Goal: Task Accomplishment & Management: Manage account settings

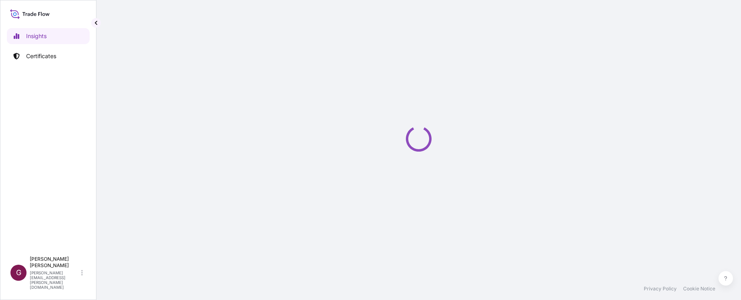
select select "2025"
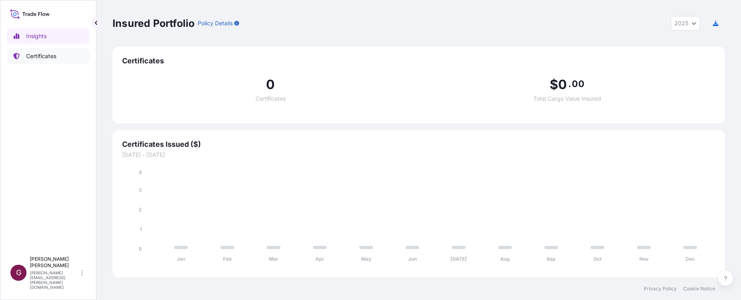
click at [44, 58] on p "Certificates" at bounding box center [41, 56] width 30 height 8
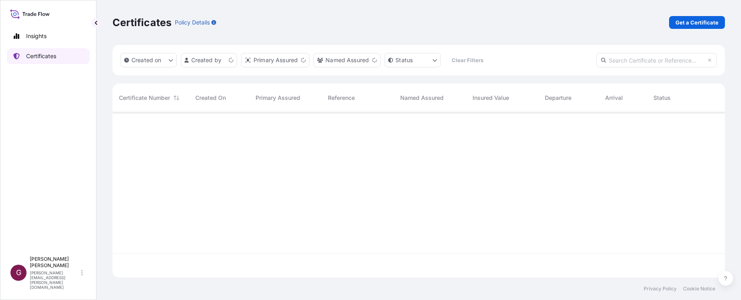
scroll to position [164, 606]
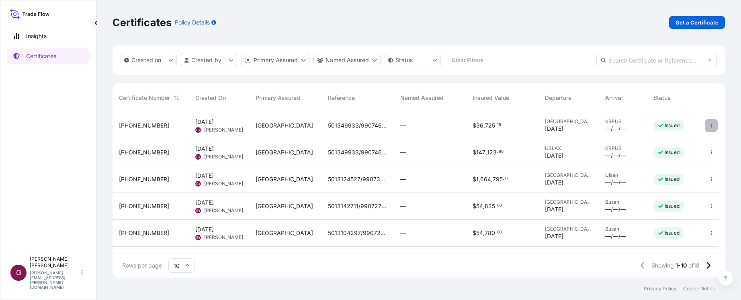
click at [710, 125] on icon "button" at bounding box center [710, 125] width 5 height 5
drag, startPoint x: 77, startPoint y: 153, endPoint x: 71, endPoint y: 155, distance: 5.8
click at [73, 154] on div "Insights Certificates" at bounding box center [48, 137] width 83 height 232
click at [708, 126] on icon "button" at bounding box center [710, 125] width 5 height 5
drag, startPoint x: 134, startPoint y: 124, endPoint x: 564, endPoint y: 62, distance: 434.9
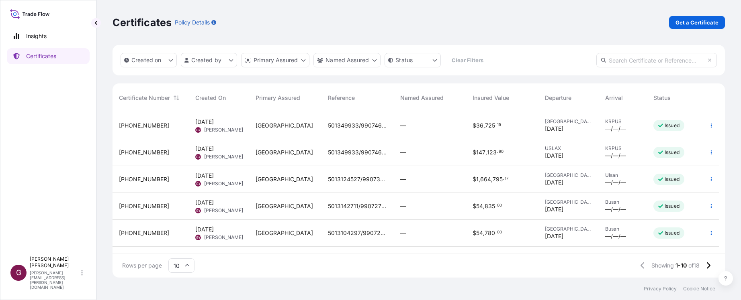
click at [564, 62] on div "Created on Created by Primary Assured Named Assured Status Clear Filters" at bounding box center [418, 60] width 612 height 31
click at [711, 152] on icon "button" at bounding box center [710, 152] width 5 height 5
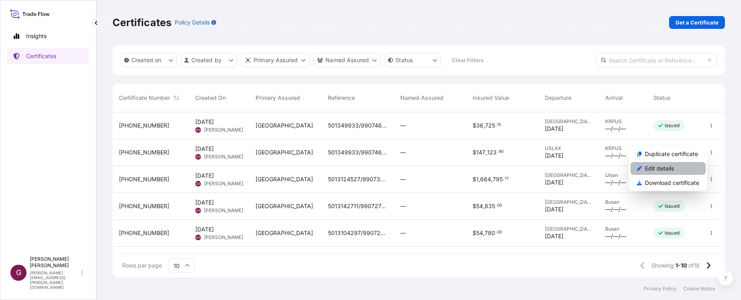
click at [658, 171] on p "Edit details" at bounding box center [659, 169] width 29 height 8
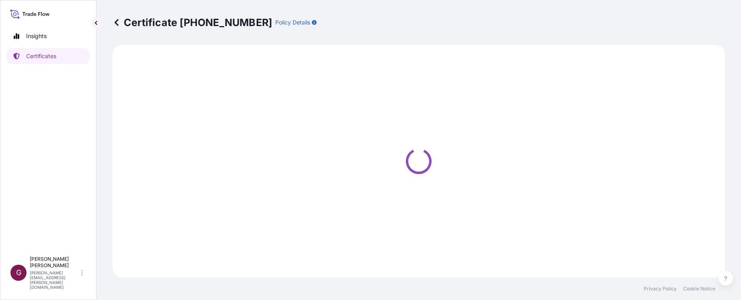
select select "Sea"
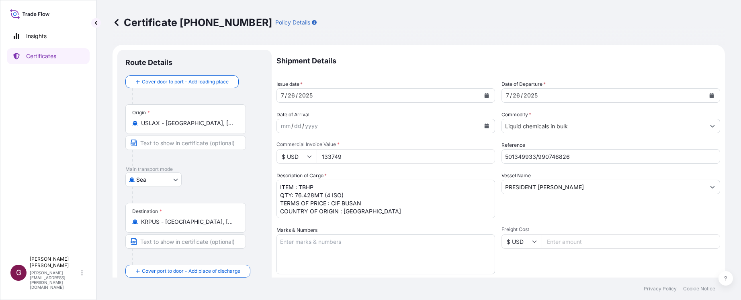
select select "32020"
click at [351, 155] on input "133749" at bounding box center [405, 156] width 178 height 14
click at [725, 218] on div "Certificate [PHONE_NUMBER] Policy Details Route Details Cover door to port - Ad…" at bounding box center [418, 139] width 644 height 278
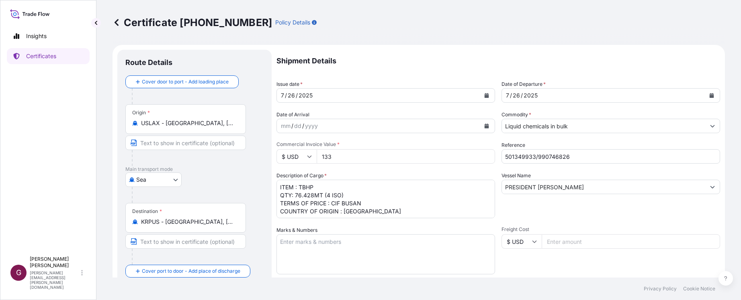
click at [271, 153] on form "Route Details Cover door to port - Add loading place Place of loading Road / In…" at bounding box center [418, 283] width 612 height 476
paste input "67135.5"
type input "167135.50"
click at [301, 195] on textarea "ITEM : TBHP QTY: 76.428MT (4 ISO) TERMS OF PRICE : CIF BUSAN COUNTRY OF ORIGIN …" at bounding box center [385, 199] width 218 height 39
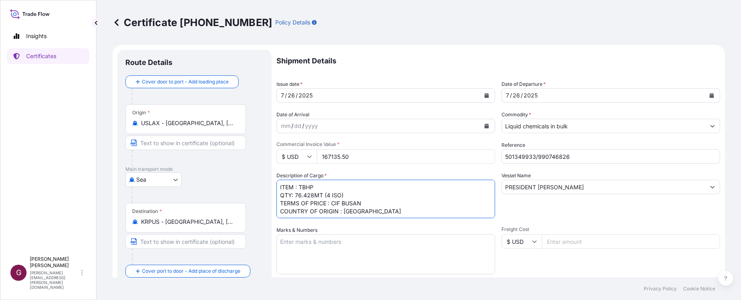
click at [305, 196] on textarea "ITEM : TBHP QTY: 76.428MT (4 ISO) TERMS OF PRICE : CIF BUSAN COUNTRY OF ORIGIN …" at bounding box center [385, 199] width 218 height 39
drag, startPoint x: 312, startPoint y: 195, endPoint x: 295, endPoint y: 195, distance: 16.9
click at [295, 195] on textarea "ITEM : TBHP QTY: 76.428MT (4 ISO) TERMS OF PRICE : CIF BUSAN COUNTRY OF ORIGIN …" at bounding box center [385, 199] width 218 height 39
type textarea "ITEM : TBHP QTY: 95.506MT (5 ISO) TERMS OF PRICE : CIF BUSAN COUNTRY OF ORIGIN …"
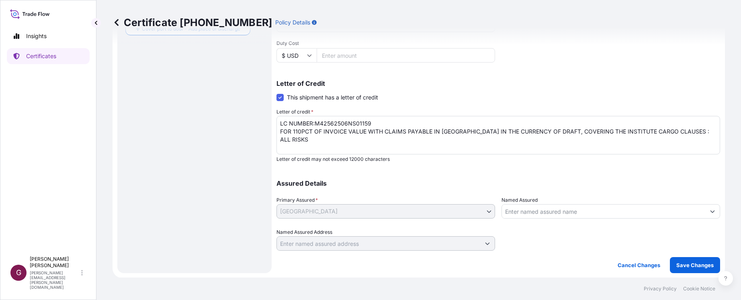
scroll to position [243, 0]
click at [697, 260] on button "Save Changes" at bounding box center [694, 265] width 50 height 16
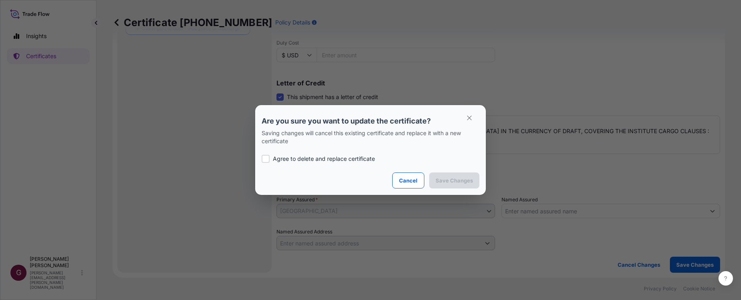
click at [266, 159] on div at bounding box center [265, 159] width 8 height 8
checkbox input "true"
click at [439, 177] on p "Save Changes" at bounding box center [453, 181] width 37 height 8
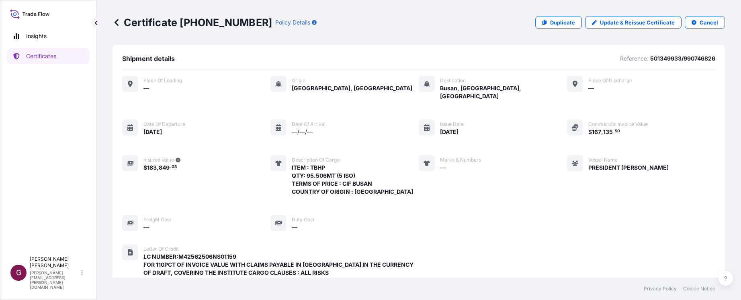
click at [478, 61] on div "Shipment details Reference: 501349933/990746826" at bounding box center [418, 62] width 593 height 15
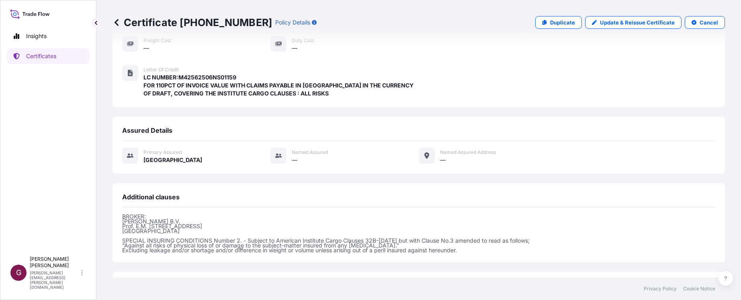
scroll to position [241, 0]
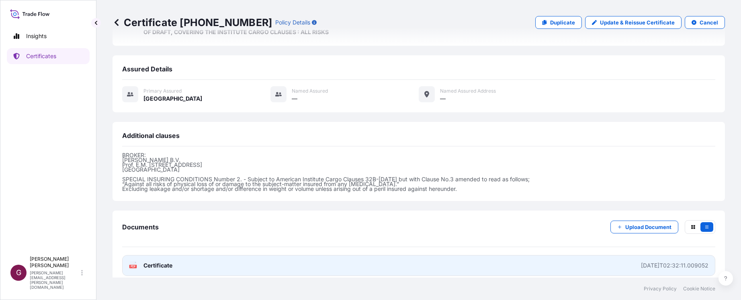
click at [282, 255] on link "PDF Certificate [DATE]T02:32:11.009052" at bounding box center [418, 265] width 593 height 21
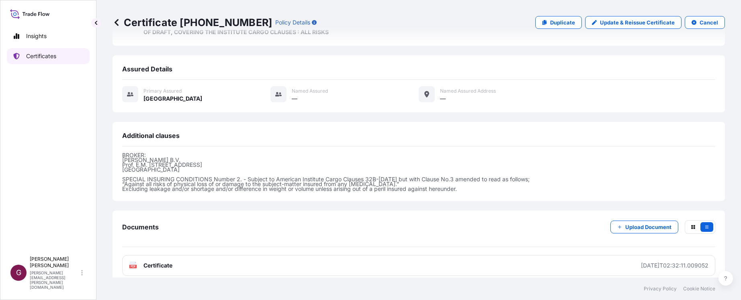
click at [57, 61] on link "Certificates" at bounding box center [48, 56] width 83 height 16
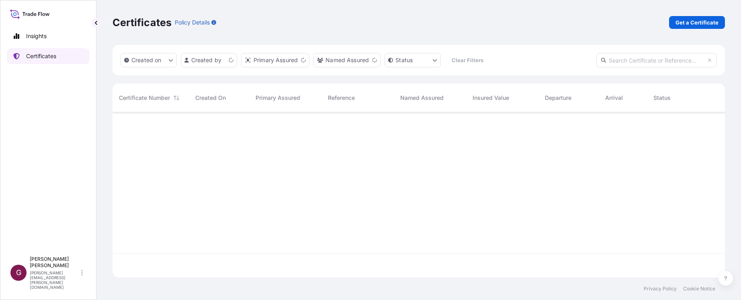
scroll to position [164, 606]
click at [8, 201] on div "Insights Certificates" at bounding box center [48, 137] width 83 height 232
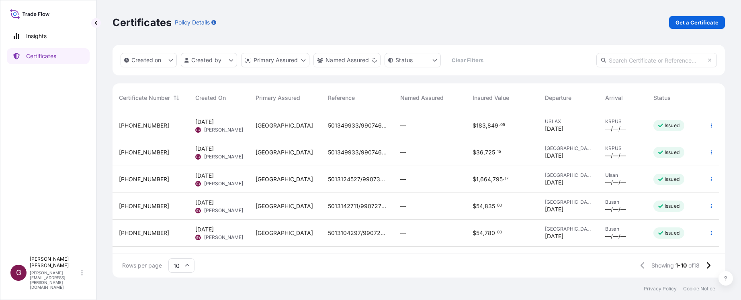
click at [267, 157] on div "[GEOGRAPHIC_DATA]" at bounding box center [285, 152] width 72 height 27
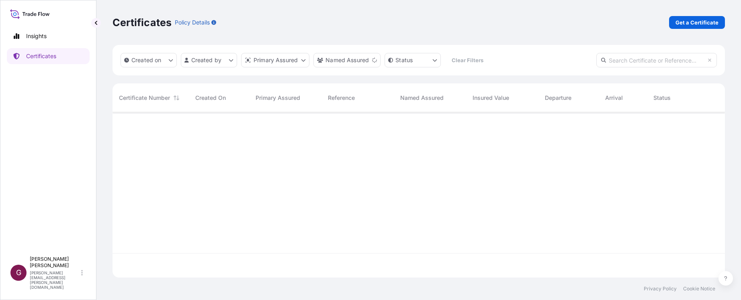
scroll to position [164, 606]
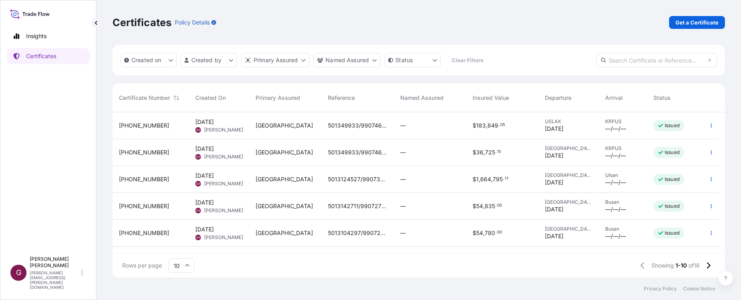
click at [19, 202] on div "Insights Certificates" at bounding box center [48, 137] width 83 height 232
click at [31, 195] on div "Insights Certificates" at bounding box center [48, 137] width 83 height 232
click at [30, 148] on div "Insights Certificates" at bounding box center [48, 137] width 83 height 232
click at [9, 253] on div "Insights Certificates" at bounding box center [48, 137] width 83 height 232
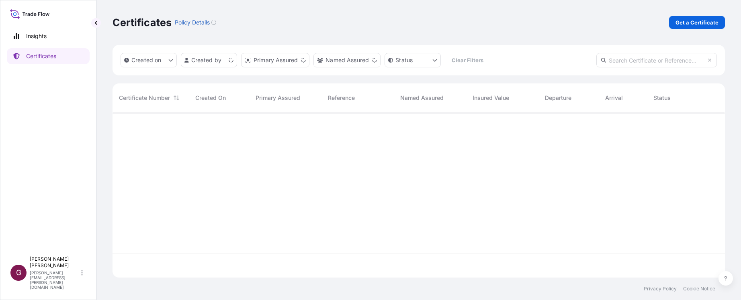
scroll to position [164, 606]
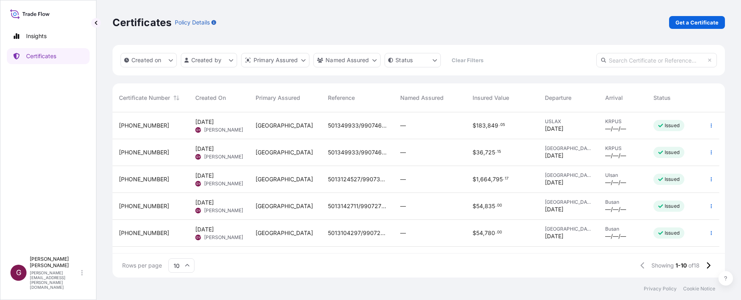
click at [595, 14] on div "Certificates Policy Details Get a Certificate" at bounding box center [418, 22] width 612 height 45
